Goal: Task Accomplishment & Management: Use online tool/utility

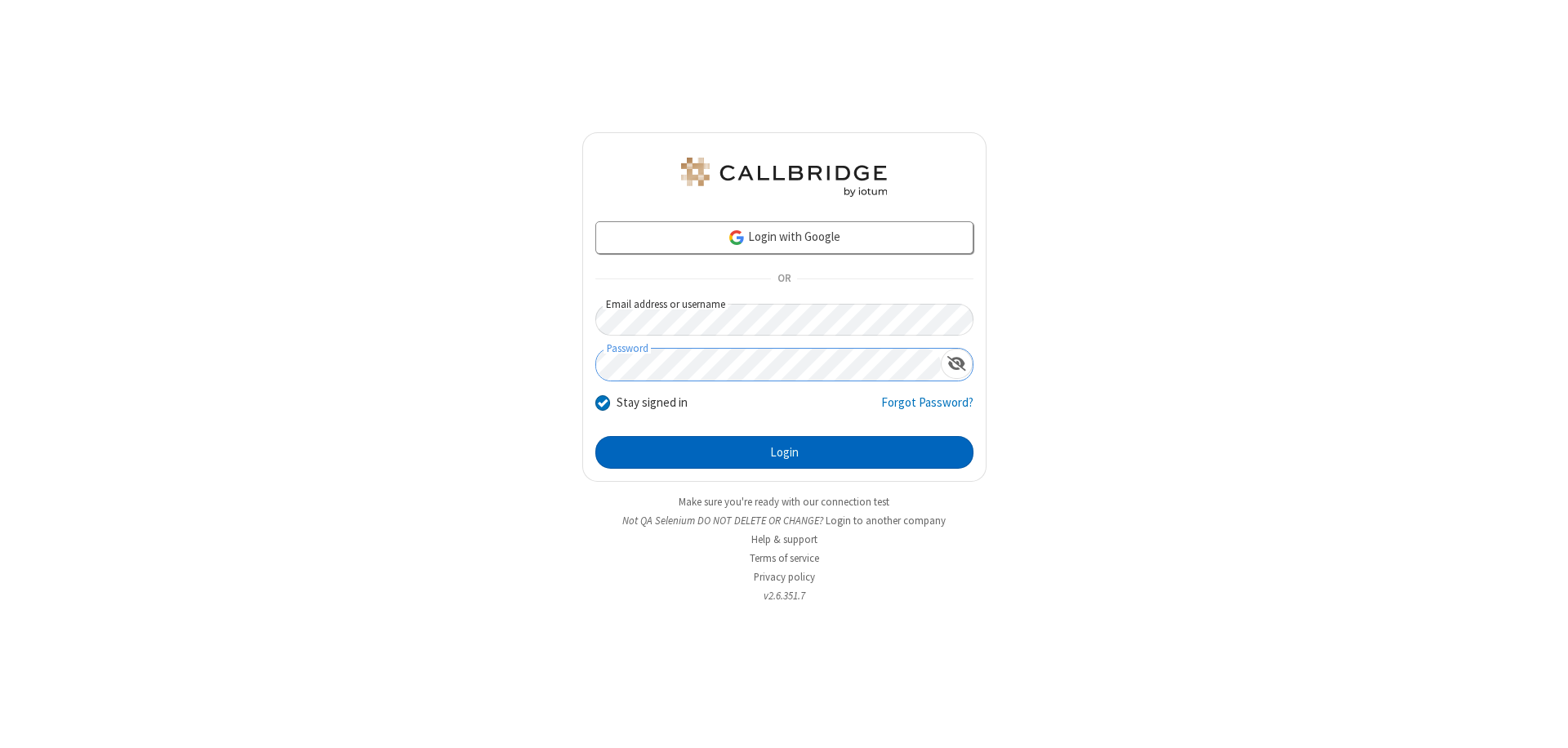
click at [784, 452] on button "Login" at bounding box center [784, 452] width 378 height 32
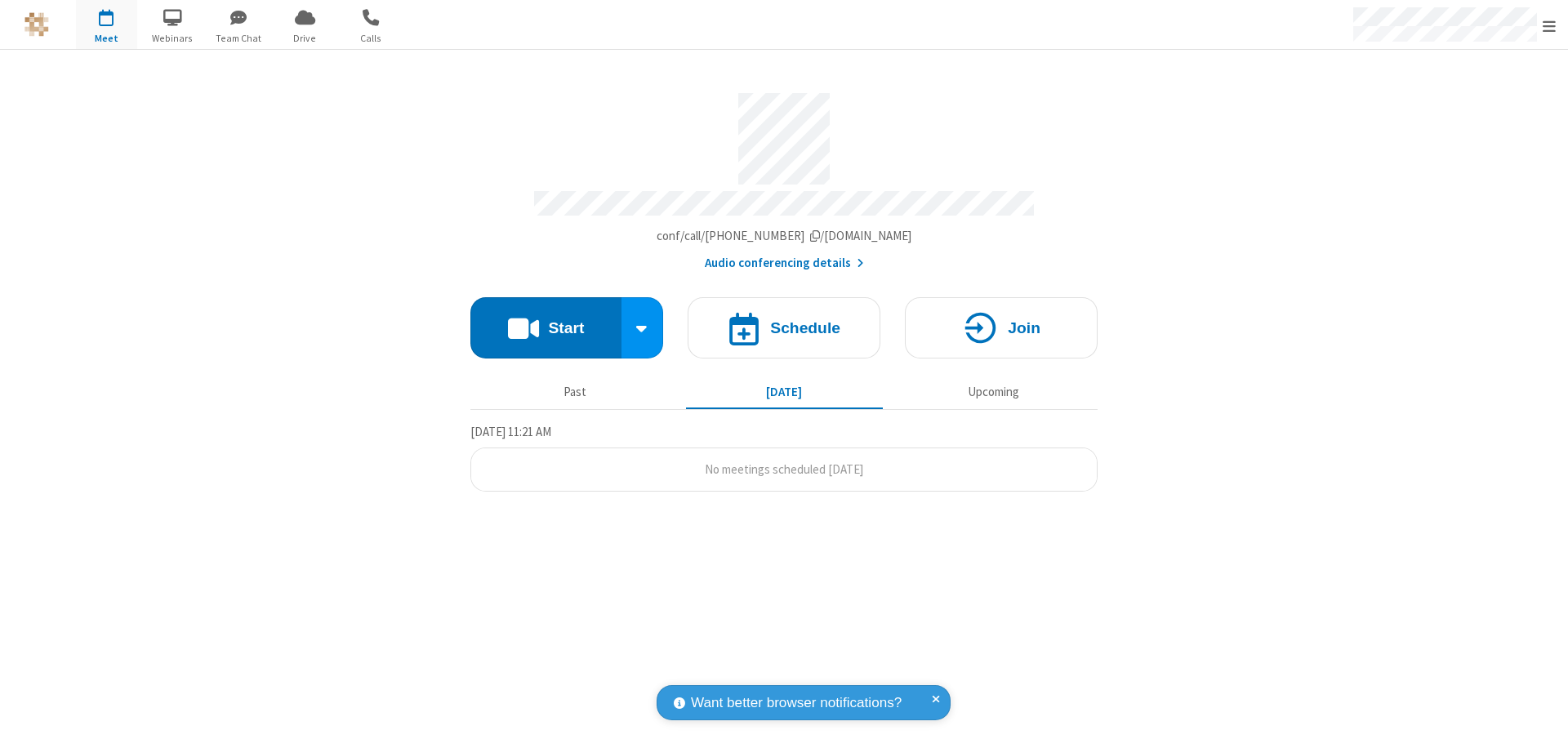
click at [546, 320] on button "Start" at bounding box center [546, 328] width 151 height 61
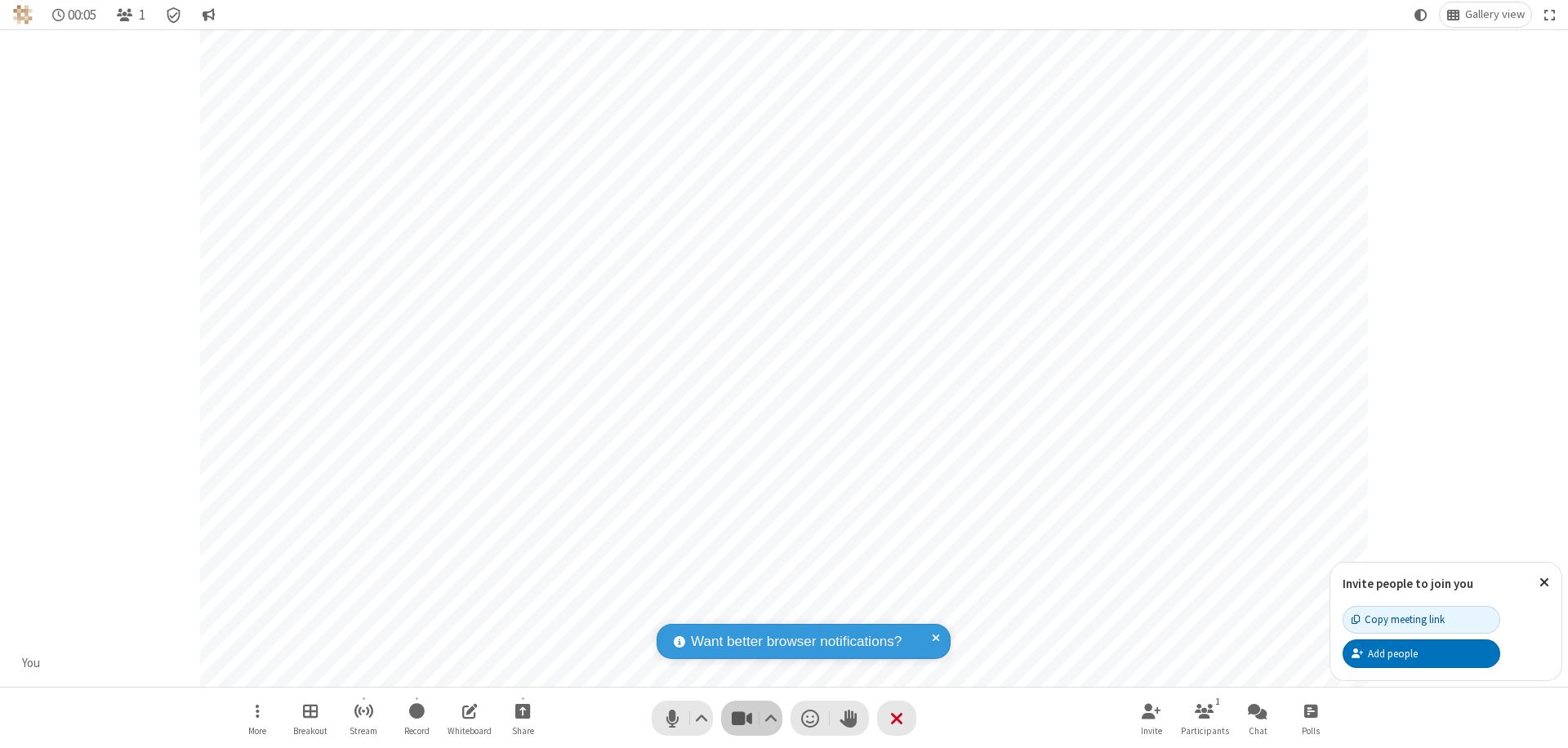
click at [741, 717] on span "Stop video (⌘+Shift+V)" at bounding box center [741, 717] width 24 height 23
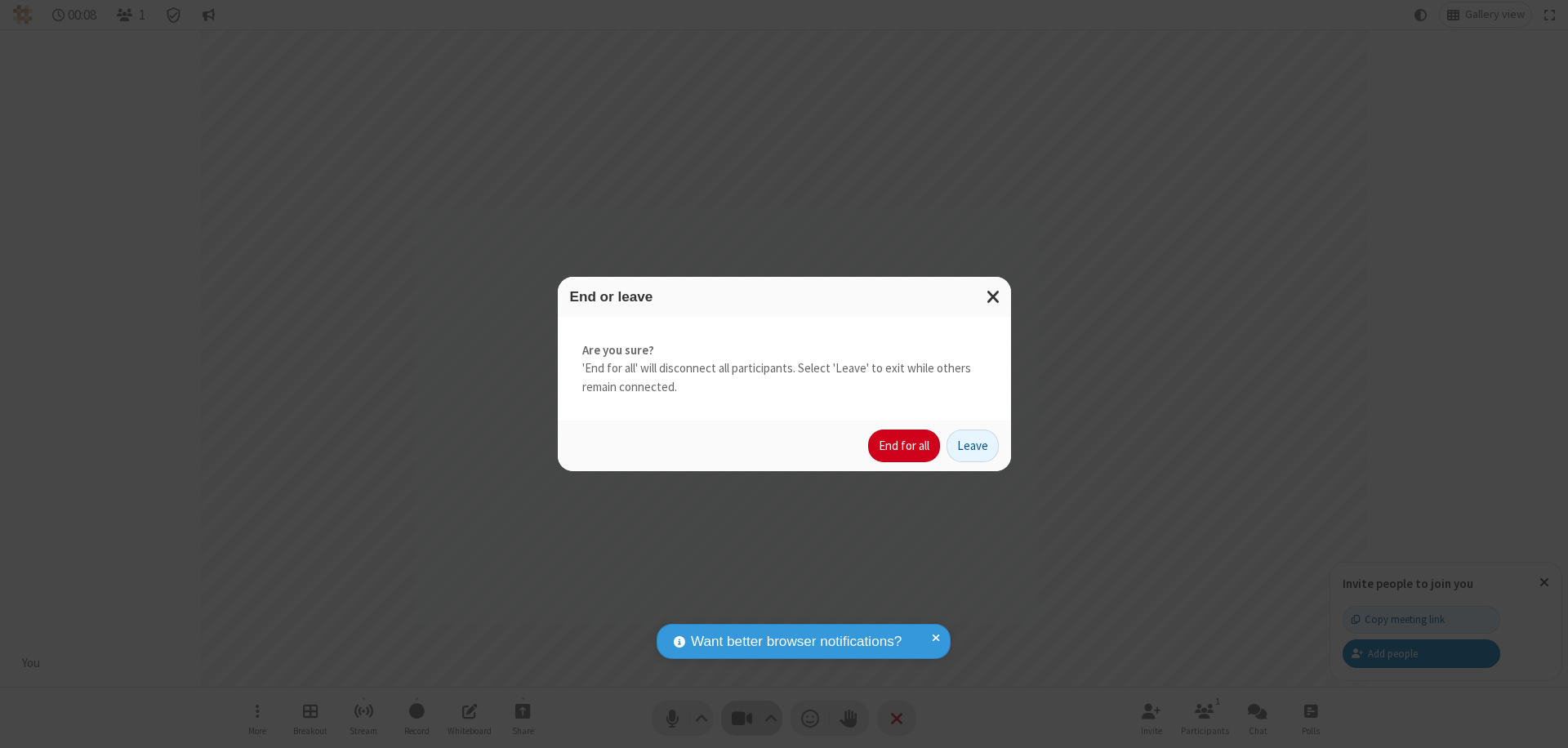
click at [905, 446] on button "End for all" at bounding box center [904, 445] width 72 height 32
